Goal: Find specific page/section: Find specific page/section

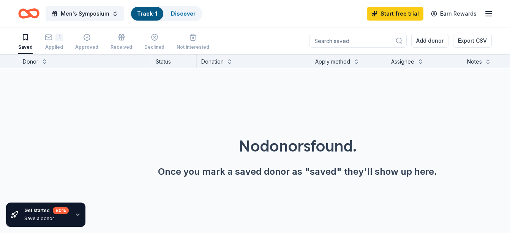
click at [143, 11] on link "Track · 1" at bounding box center [147, 13] width 20 height 6
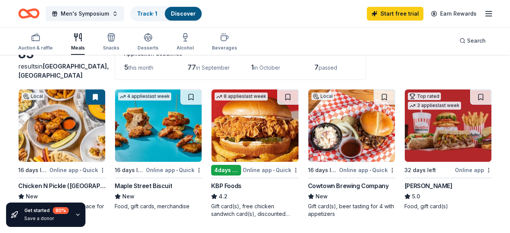
scroll to position [49, 0]
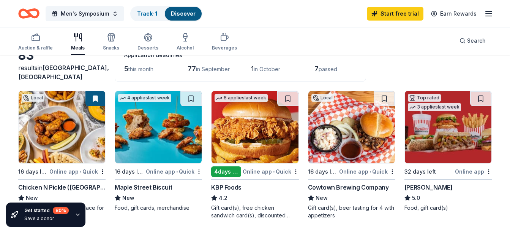
click at [40, 185] on div "Chicken N Pickle ([GEOGRAPHIC_DATA])" at bounding box center [61, 186] width 87 height 9
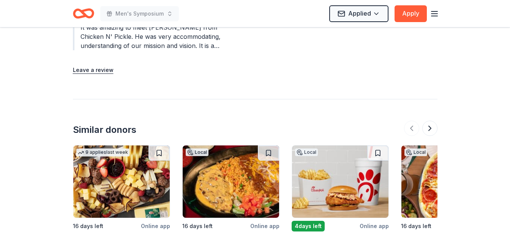
scroll to position [751, 0]
